Goal: Navigation & Orientation: Find specific page/section

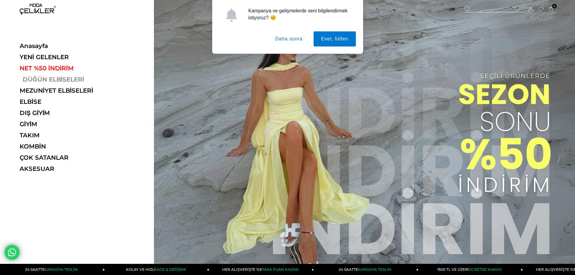
click at [35, 78] on link "DÜĞÜN ELBİSELERİ" at bounding box center [61, 79] width 83 height 7
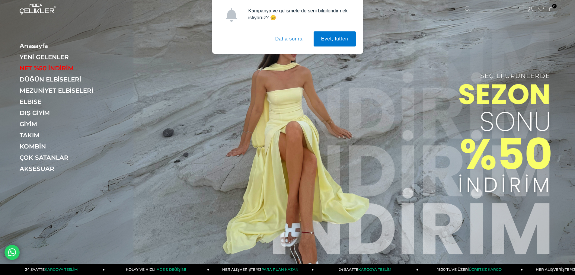
click at [288, 39] on button "Daha sonra" at bounding box center [289, 38] width 43 height 15
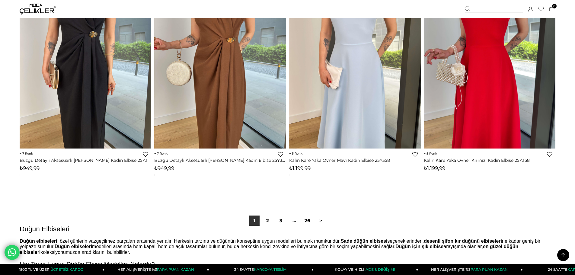
scroll to position [4376, 0]
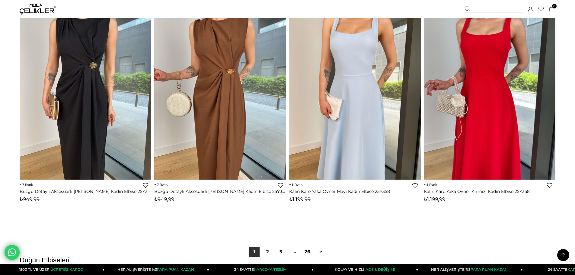
click at [32, 1] on div "Üye Girişi Üye Ol Hesabım Çıkış Yap Sepetim Favorilerim Yardım" at bounding box center [38, 9] width 36 height 18
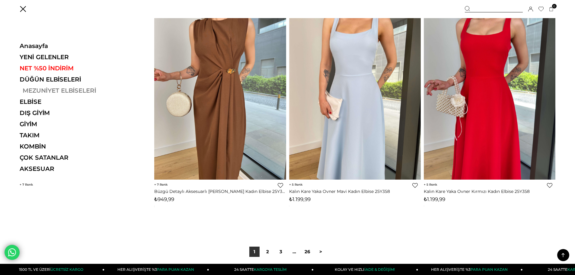
click at [40, 90] on link "MEZUNİYET ELBİSELERİ" at bounding box center [61, 90] width 83 height 7
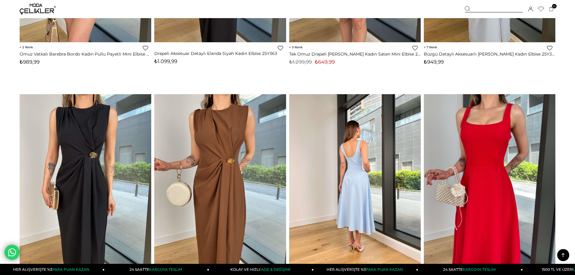
scroll to position [4108, 0]
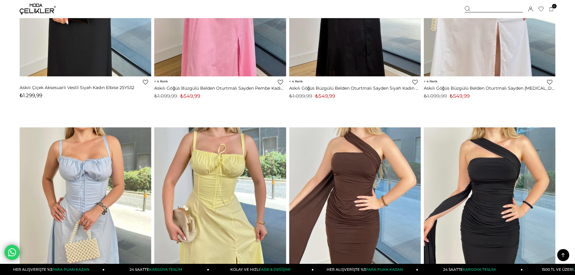
click at [31, 7] on img at bounding box center [38, 9] width 36 height 11
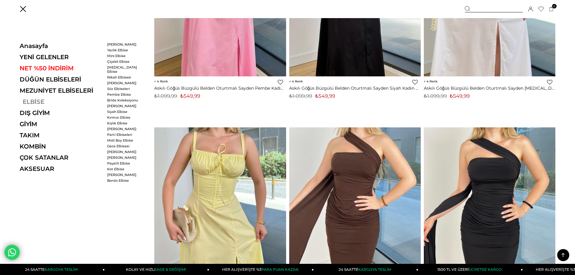
click at [29, 101] on link "ELBİSE" at bounding box center [61, 101] width 83 height 7
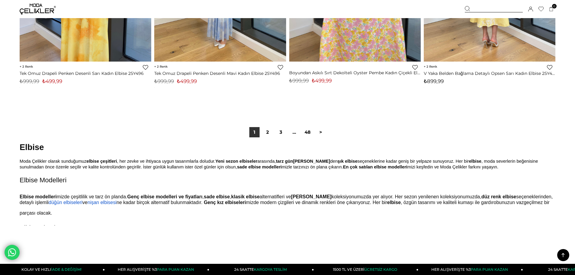
scroll to position [4497, 0]
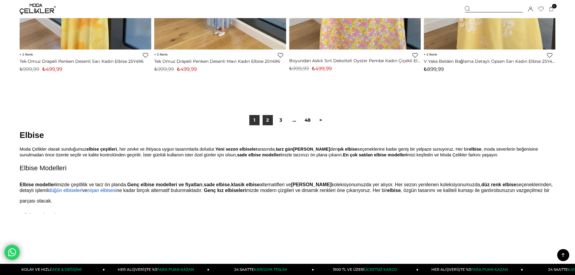
click at [268, 118] on link "2" at bounding box center [268, 120] width 10 height 10
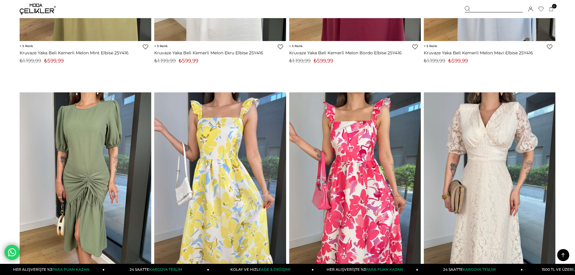
scroll to position [3169, 0]
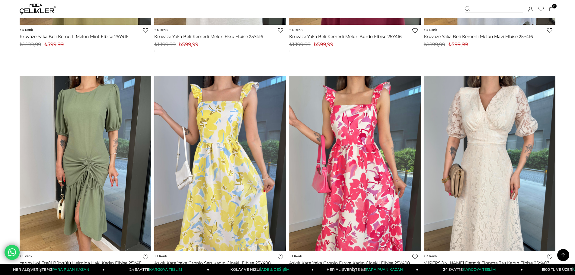
click at [31, 5] on img at bounding box center [38, 9] width 36 height 11
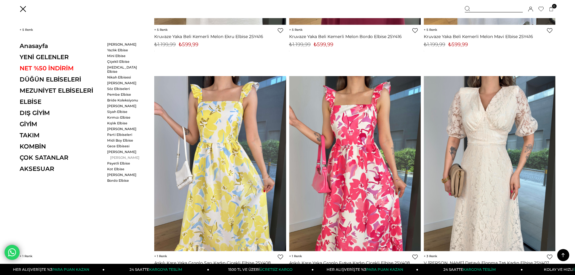
click at [122, 155] on link "[PERSON_NAME]" at bounding box center [124, 157] width 35 height 4
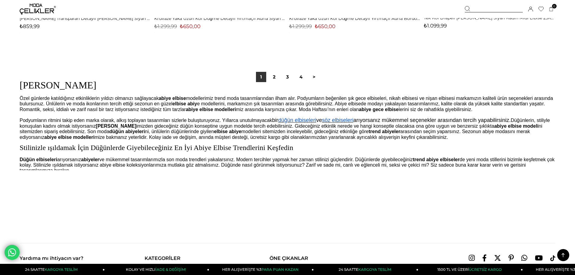
scroll to position [4558, 0]
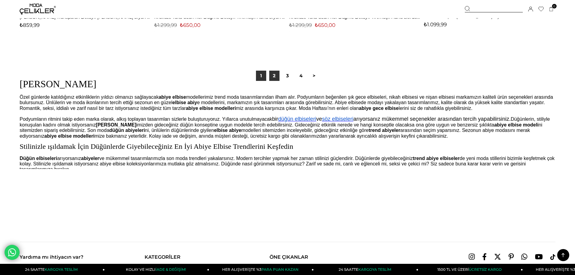
click at [273, 76] on link "2" at bounding box center [274, 76] width 10 height 10
